Goal: Information Seeking & Learning: Learn about a topic

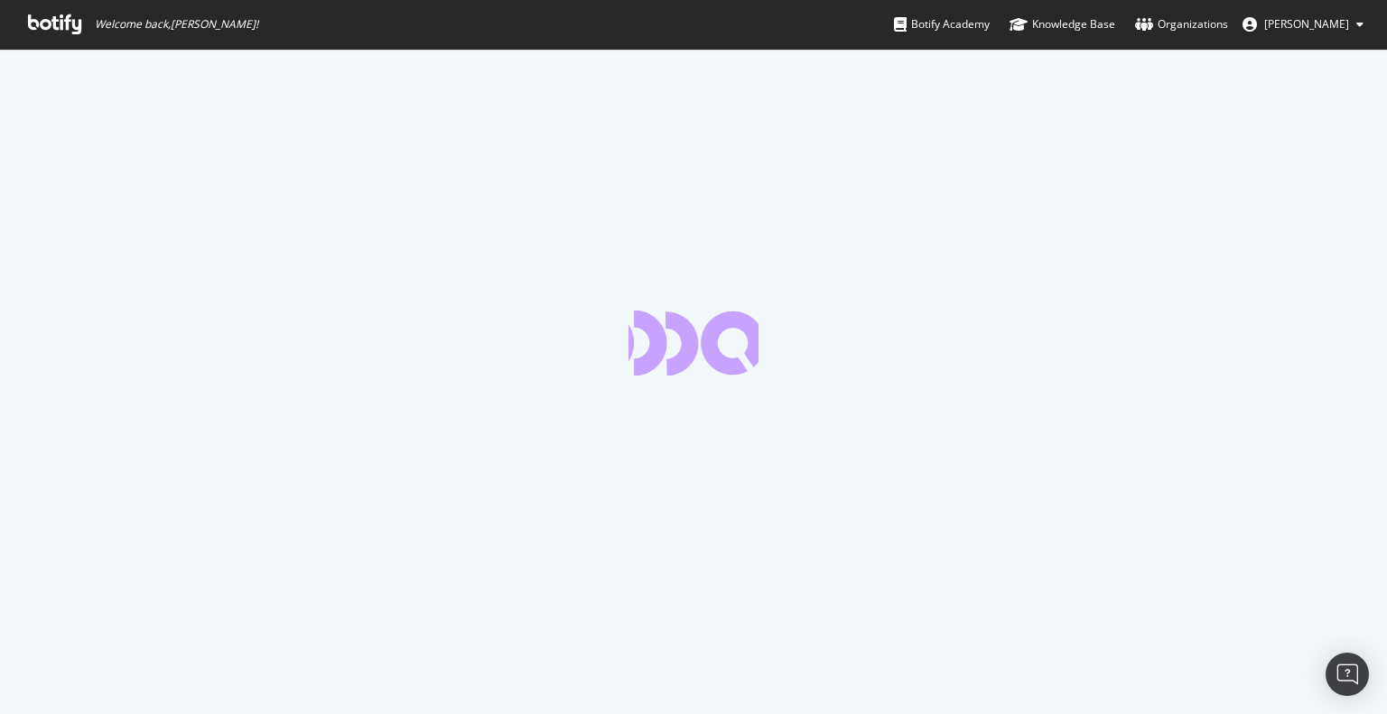
click at [56, 21] on icon at bounding box center [54, 24] width 53 height 20
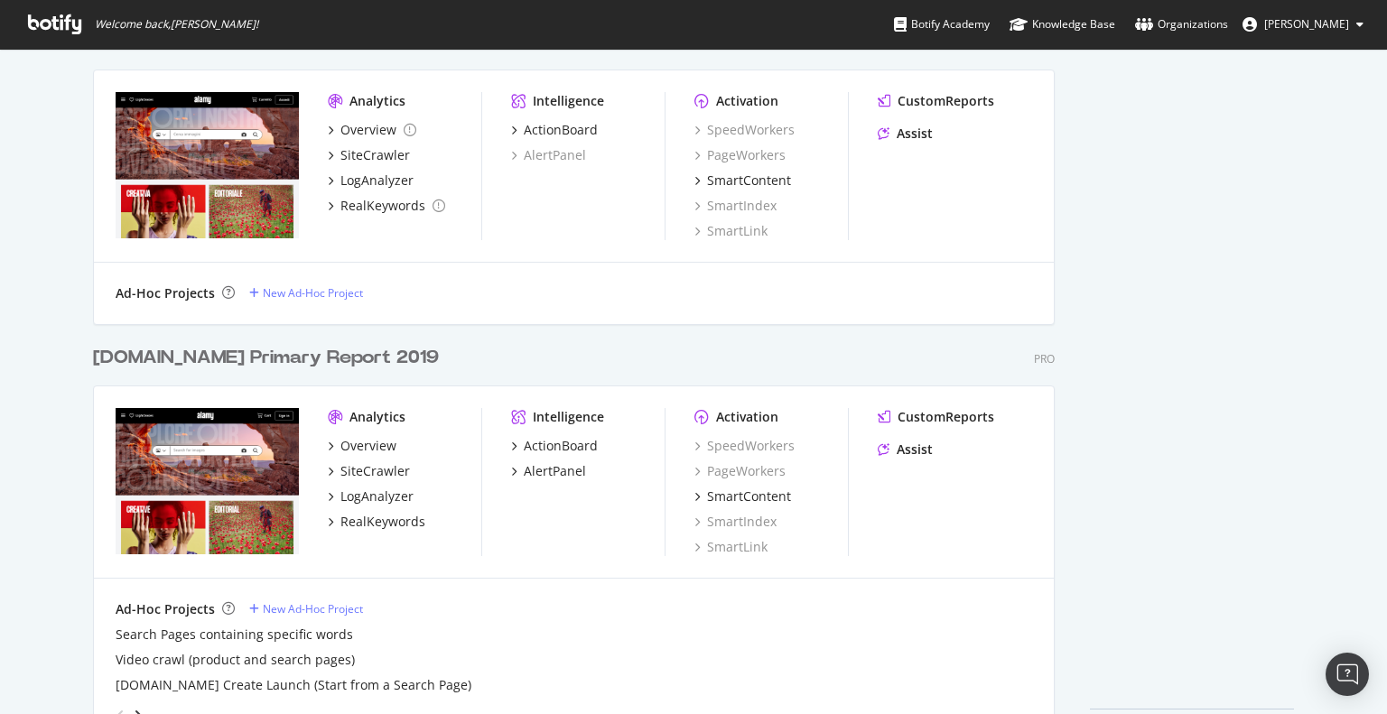
scroll to position [1142, 0]
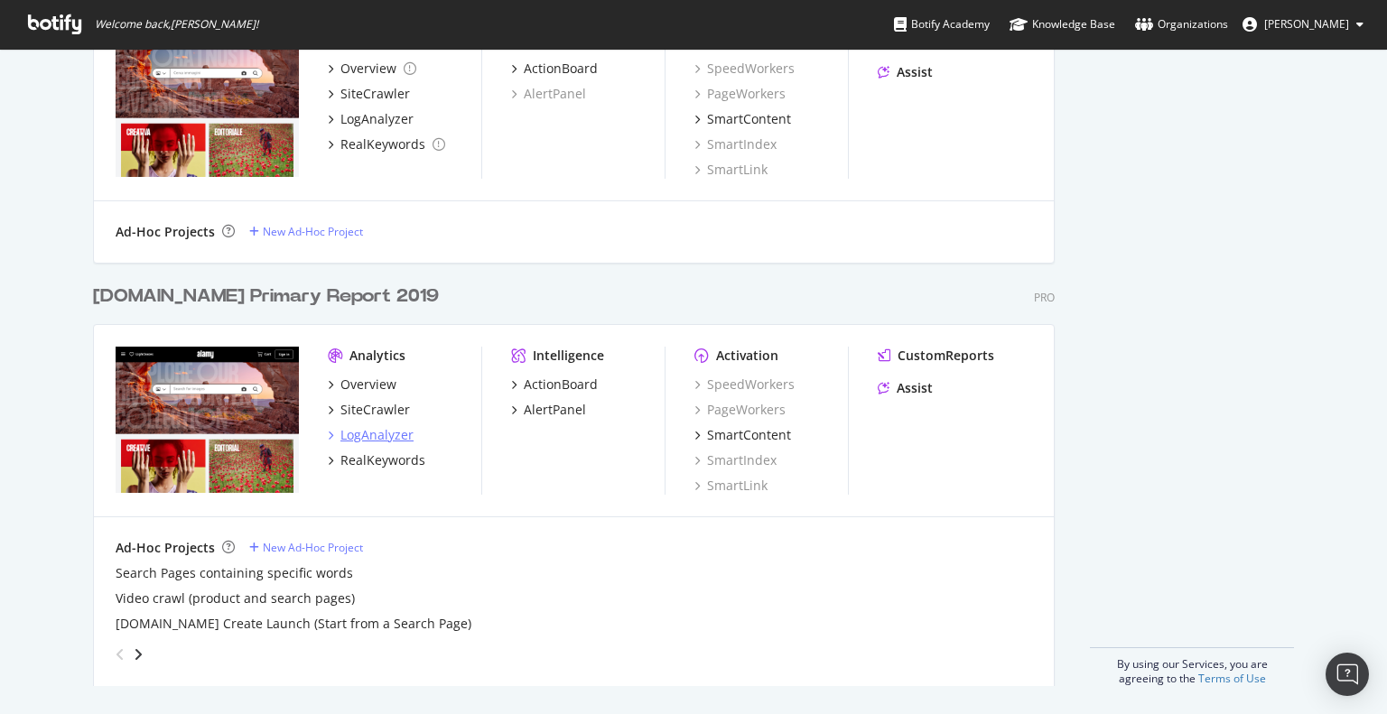
click at [372, 436] on div "LogAnalyzer" at bounding box center [377, 435] width 73 height 18
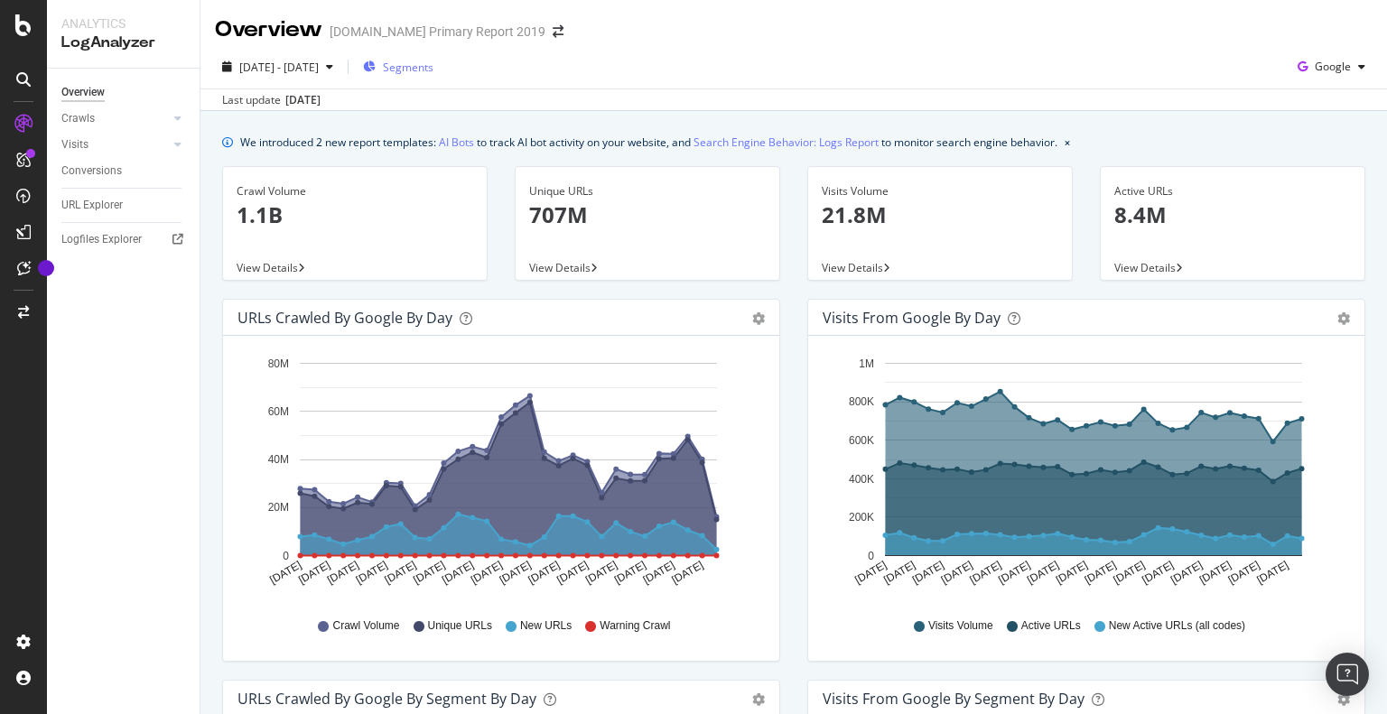
click at [427, 70] on span "Segments" at bounding box center [408, 67] width 51 height 15
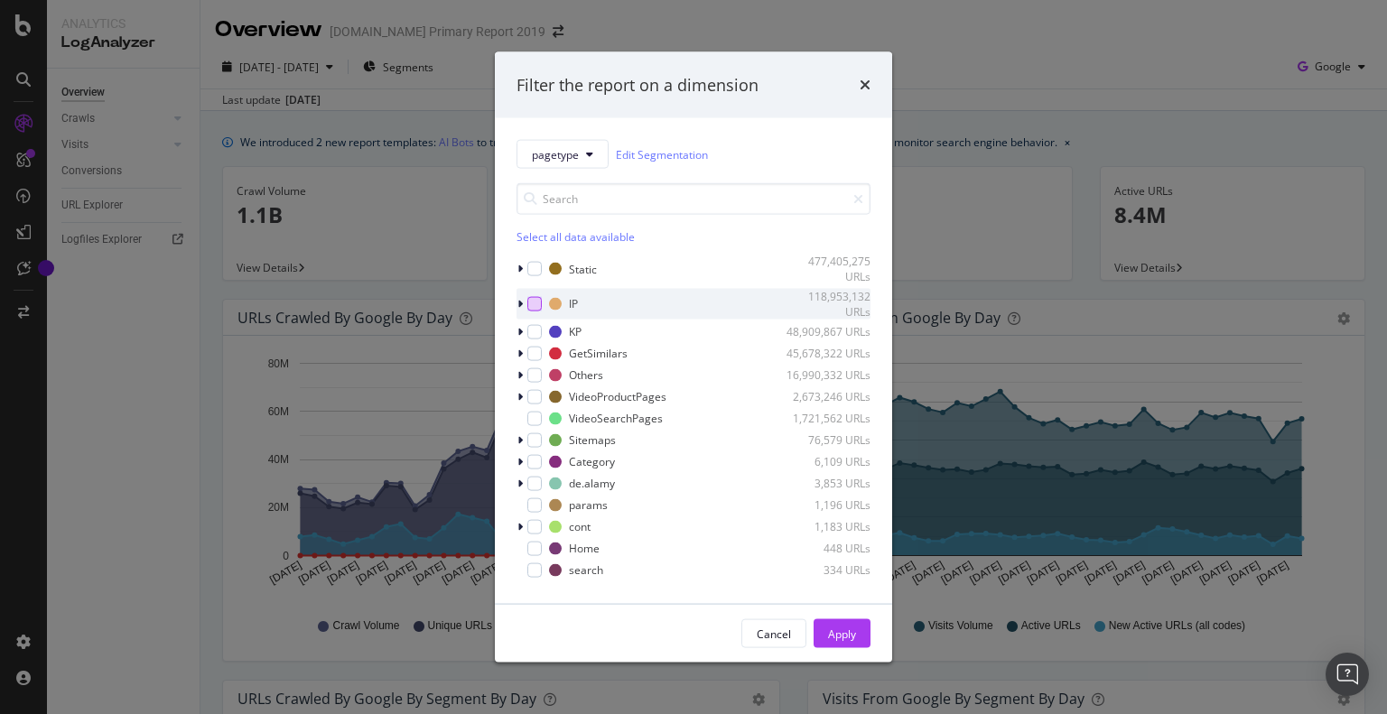
click at [527, 304] on div "modal" at bounding box center [534, 303] width 14 height 14
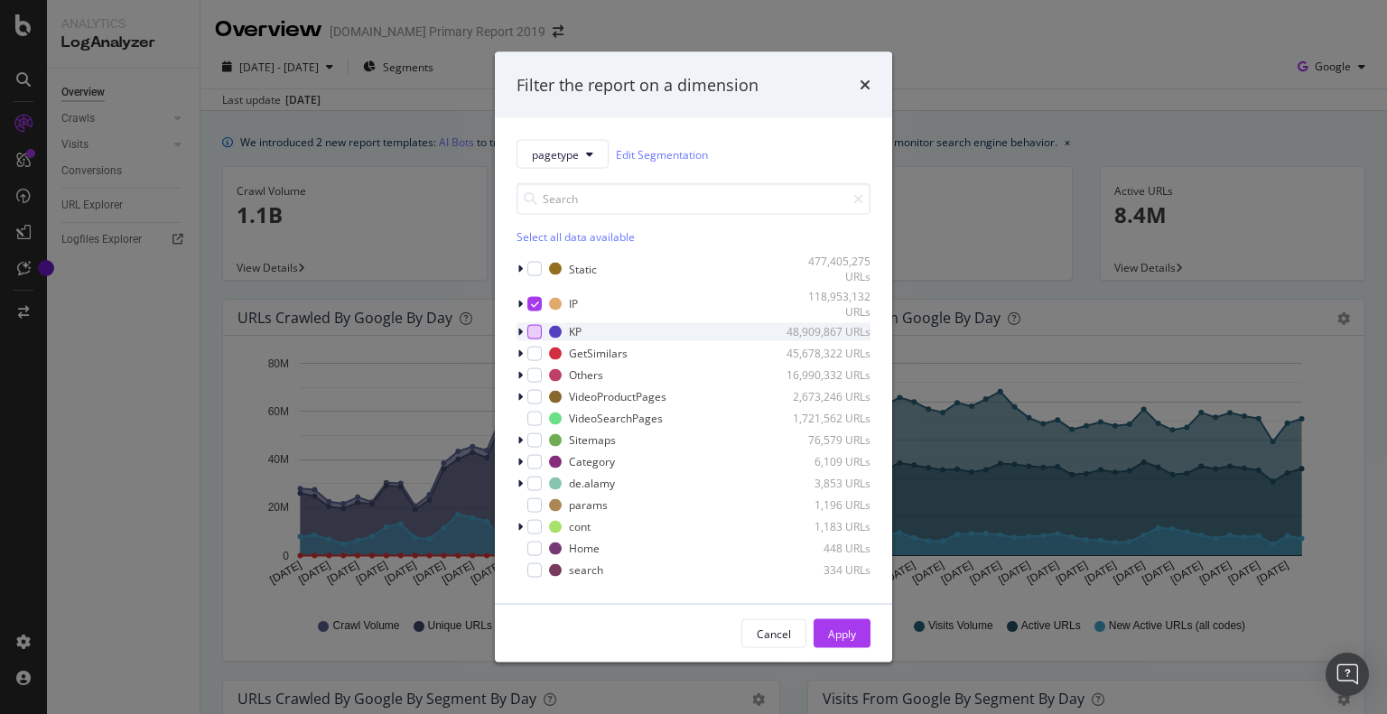
click at [537, 331] on div "modal" at bounding box center [534, 331] width 14 height 14
click at [534, 358] on div "modal" at bounding box center [534, 353] width 14 height 14
click at [535, 382] on div "Others 16,990,332 URLs" at bounding box center [694, 375] width 354 height 18
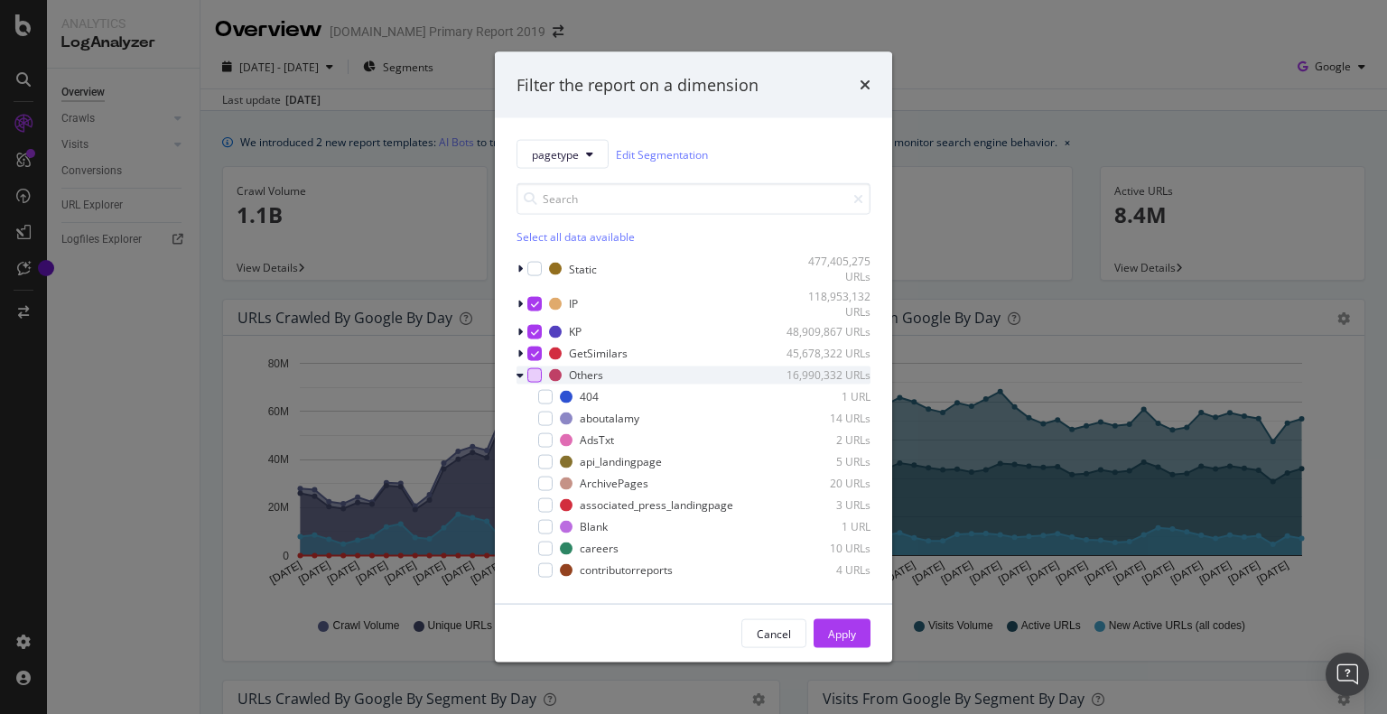
click at [537, 368] on div "modal" at bounding box center [534, 375] width 14 height 14
click at [515, 369] on div "pagetype Edit Segmentation Select all data available Static 477,405,275 URLs IP…" at bounding box center [693, 361] width 397 height 486
click at [518, 371] on icon "modal" at bounding box center [520, 374] width 7 height 11
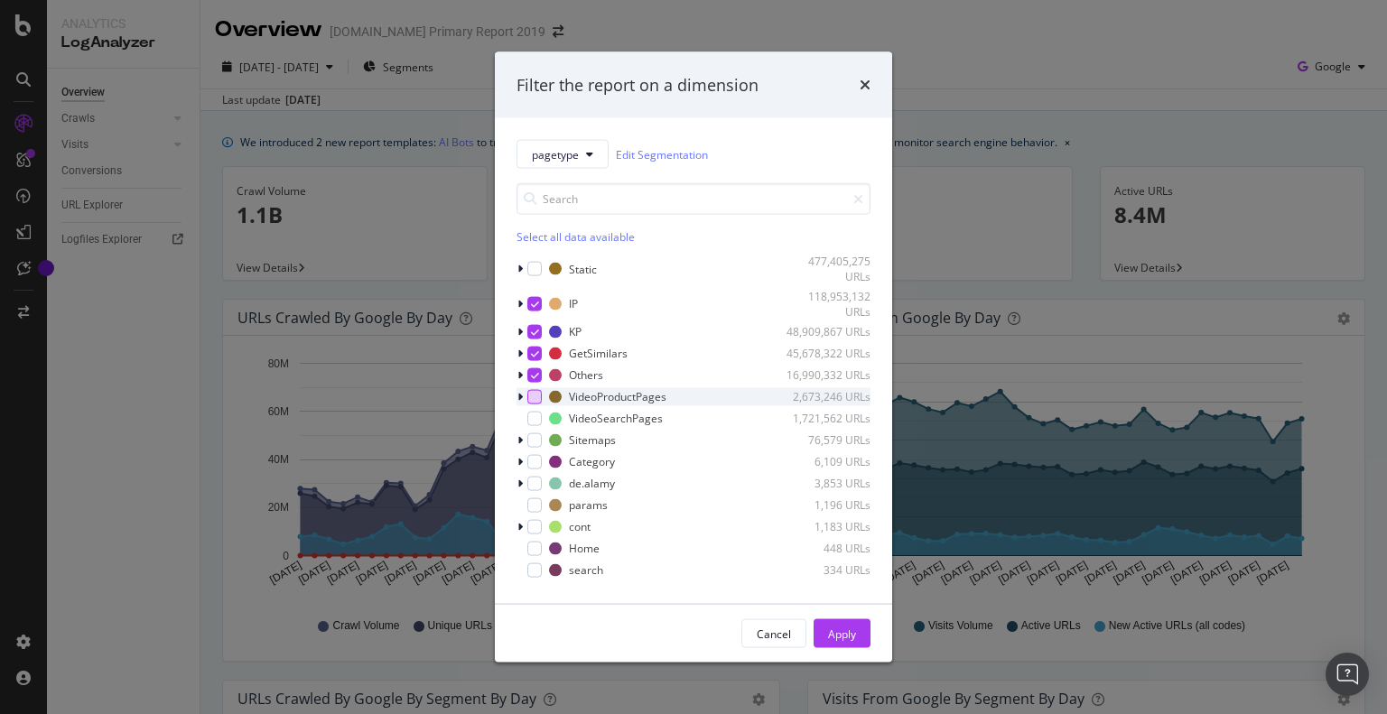
click at [532, 397] on div "modal" at bounding box center [534, 396] width 14 height 14
click at [536, 417] on div "modal" at bounding box center [534, 418] width 14 height 14
click at [529, 443] on div "modal" at bounding box center [534, 440] width 14 height 14
click at [534, 460] on div "modal" at bounding box center [534, 461] width 14 height 14
click at [532, 475] on div "de.alamy 3,853 URLs" at bounding box center [694, 483] width 354 height 18
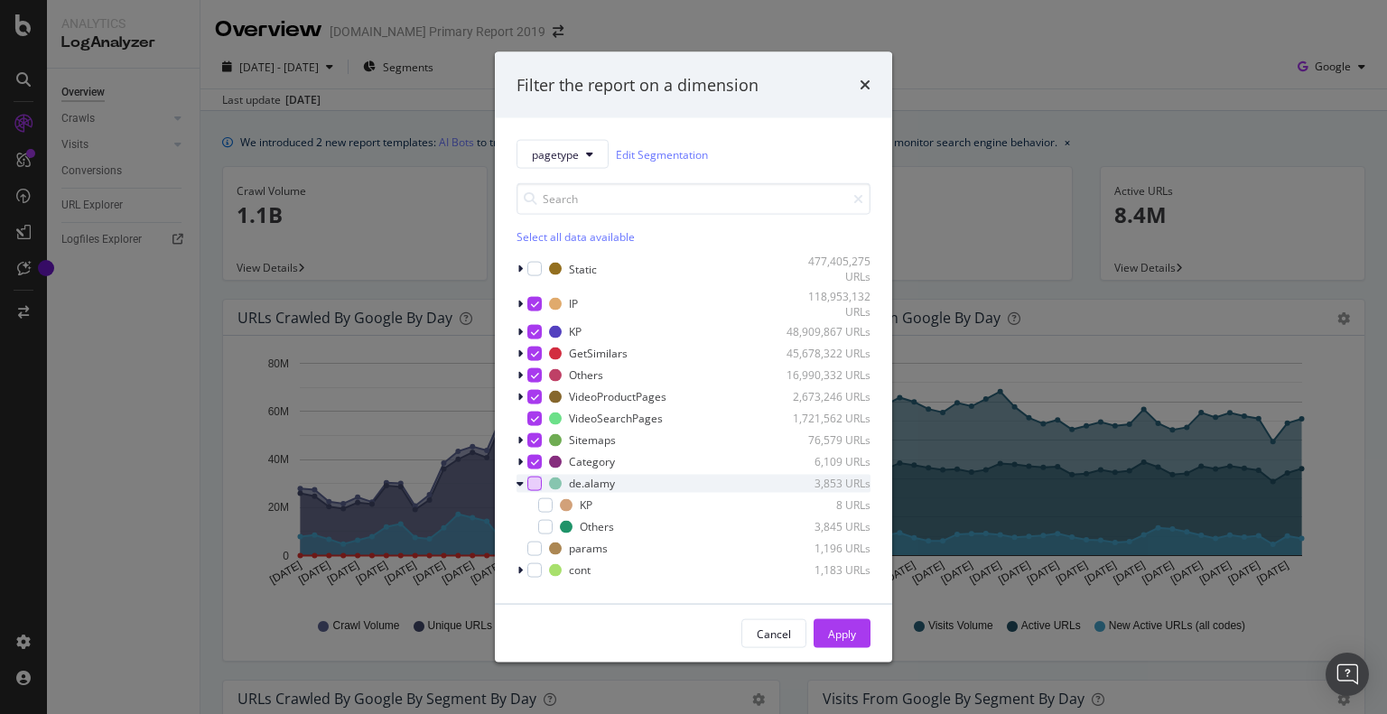
click at [534, 482] on div "modal" at bounding box center [534, 483] width 14 height 14
click at [535, 549] on div "modal" at bounding box center [534, 548] width 14 height 14
click at [528, 566] on div "modal" at bounding box center [534, 570] width 14 height 14
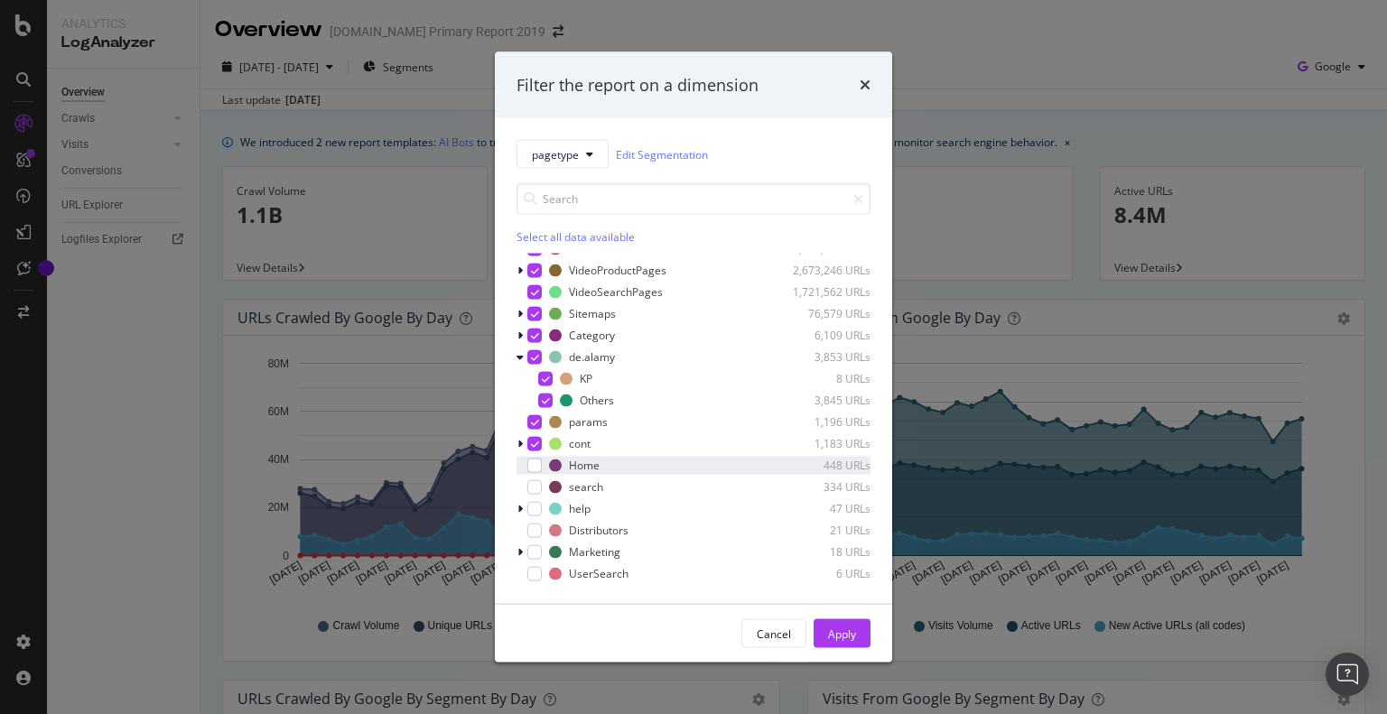
click at [525, 462] on div "modal" at bounding box center [522, 465] width 11 height 18
click at [531, 490] on div "modal" at bounding box center [534, 487] width 14 height 14
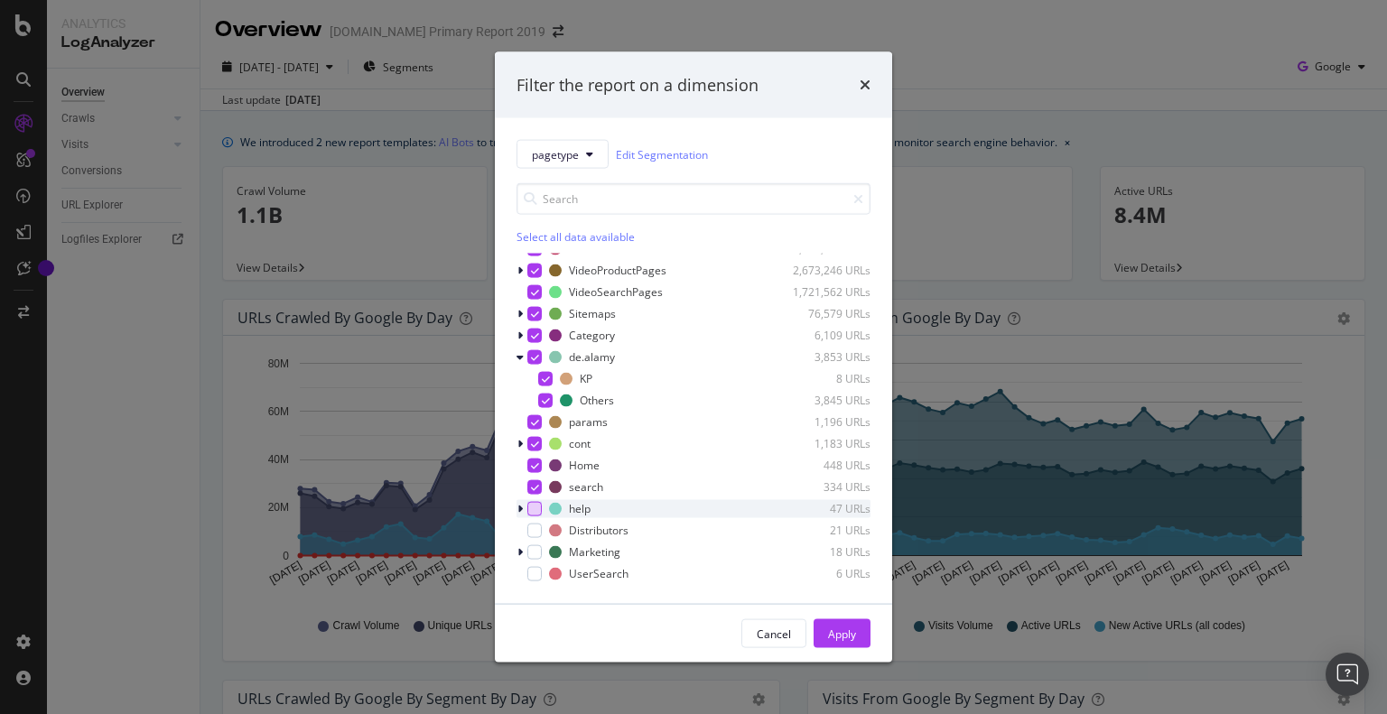
click at [533, 514] on div "modal" at bounding box center [534, 508] width 14 height 14
click at [533, 536] on div "modal" at bounding box center [534, 530] width 14 height 14
click at [531, 555] on div "modal" at bounding box center [534, 552] width 14 height 14
click at [531, 574] on div "modal" at bounding box center [534, 573] width 14 height 14
click at [842, 639] on div "Apply" at bounding box center [842, 633] width 28 height 15
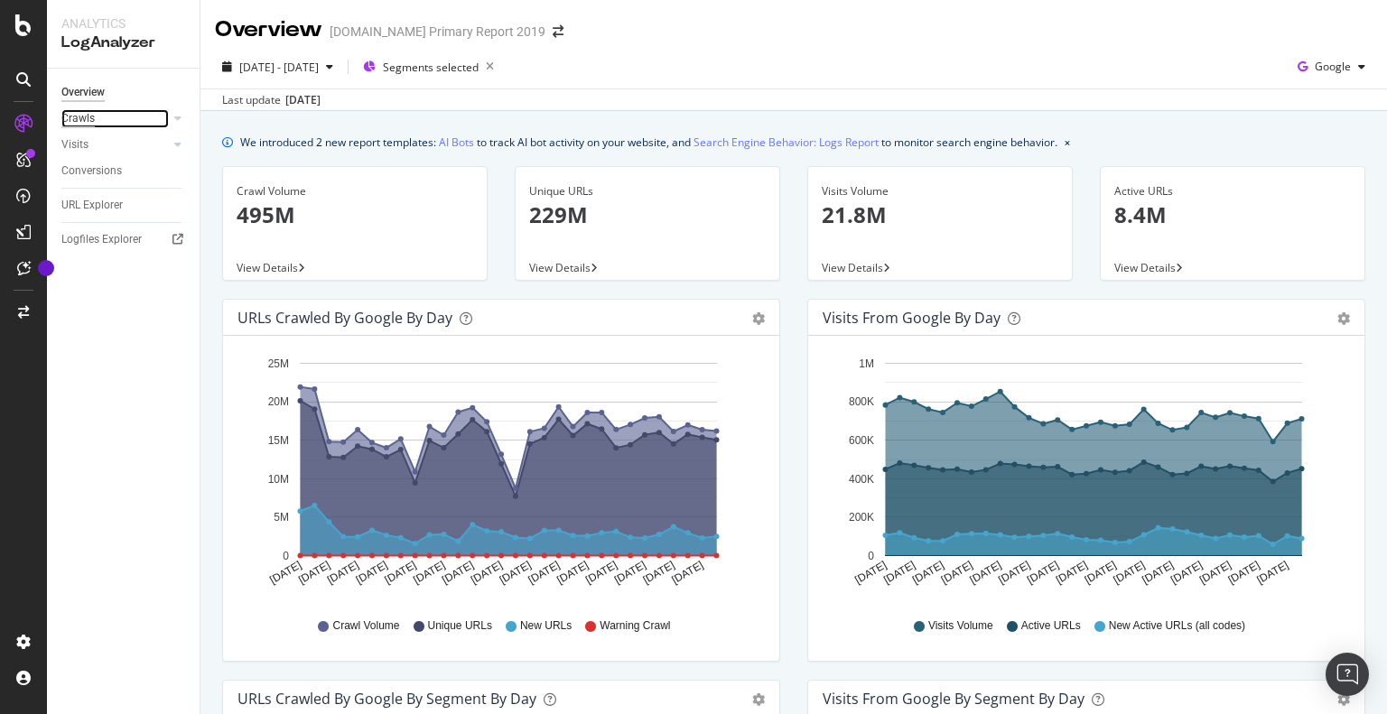
click at [79, 118] on div "Crawls" at bounding box center [77, 118] width 33 height 19
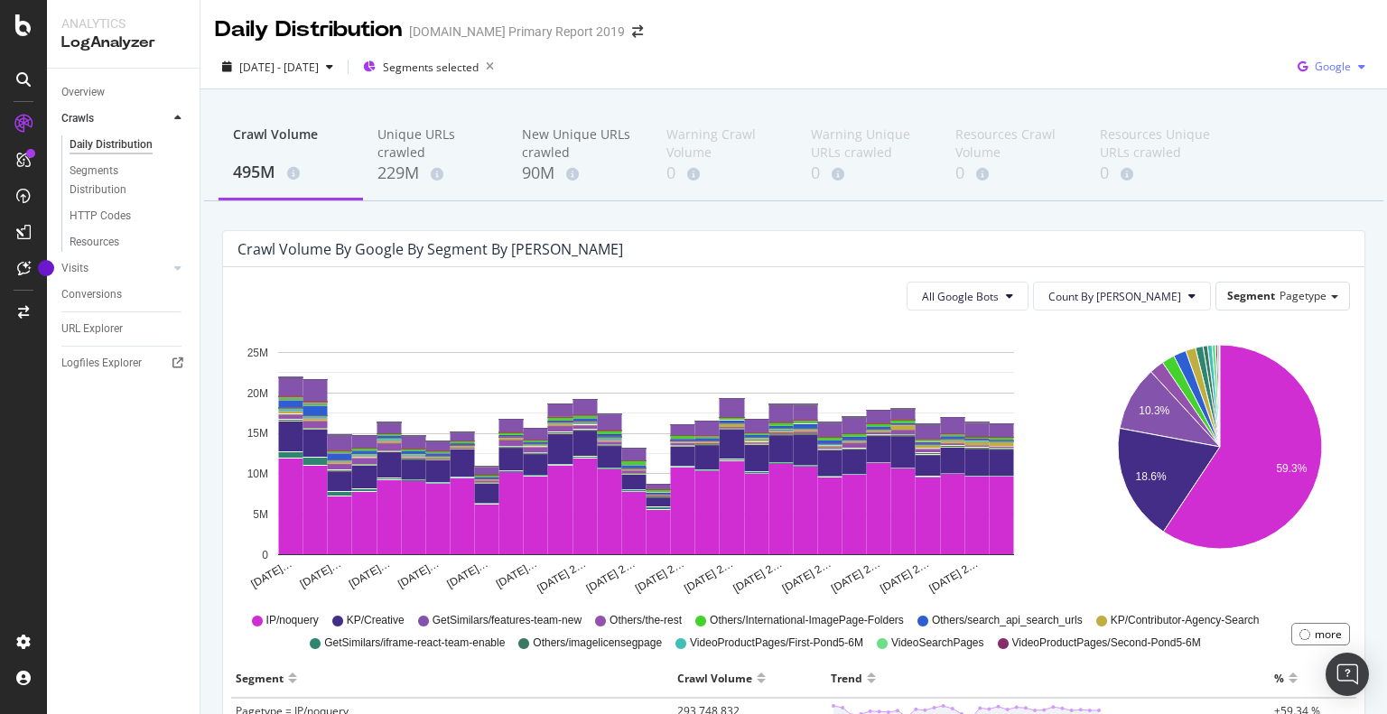
click at [1319, 58] on div "Google" at bounding box center [1332, 66] width 82 height 27
click at [1308, 143] on span "Bing" at bounding box center [1333, 136] width 67 height 16
